Goal: Use online tool/utility: Use online tool/utility

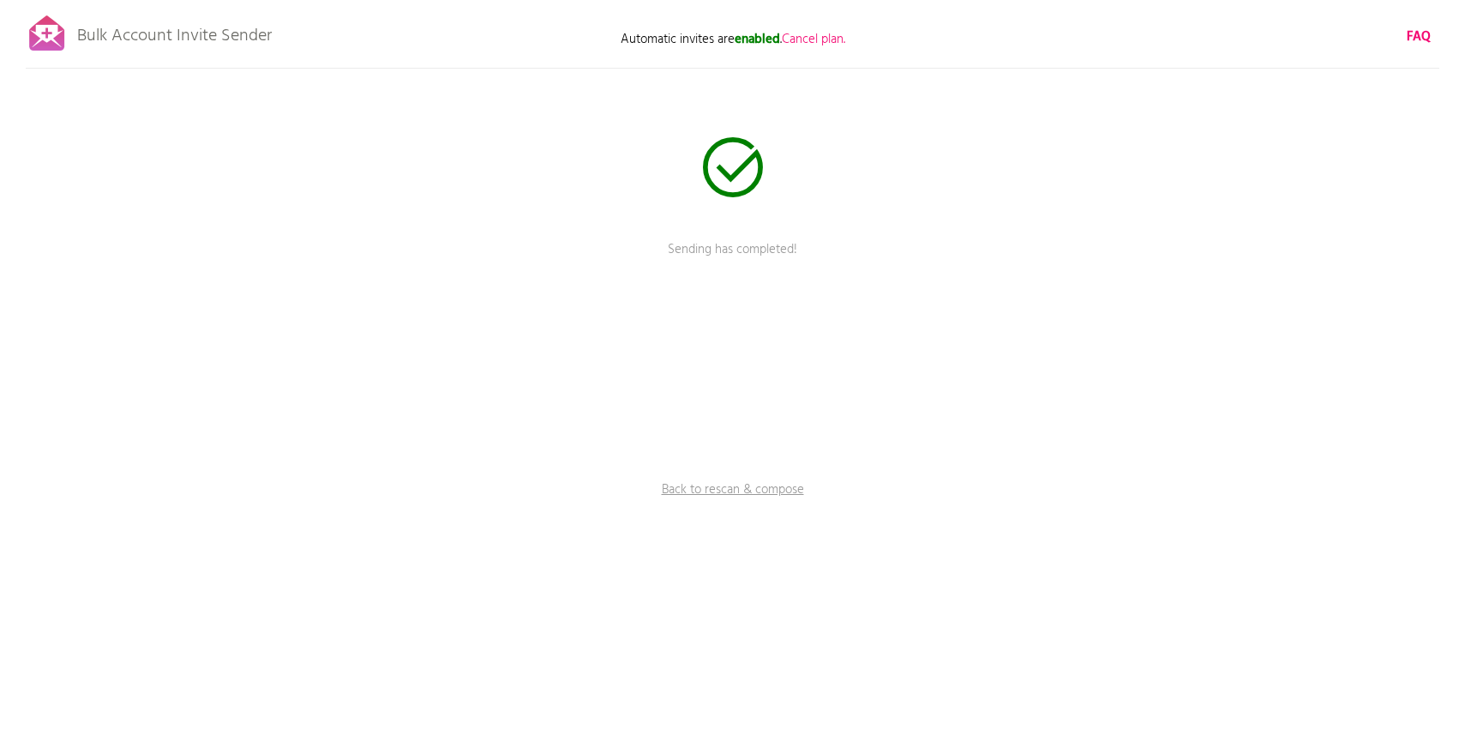
click at [232, 35] on p "Bulk Account Invite Sender" at bounding box center [174, 31] width 195 height 43
click at [689, 497] on link "Back to rescan & compose" at bounding box center [733, 501] width 514 height 43
click at [755, 351] on span "Skip rescanning" at bounding box center [777, 352] width 84 height 21
